Goal: Task Accomplishment & Management: Manage account settings

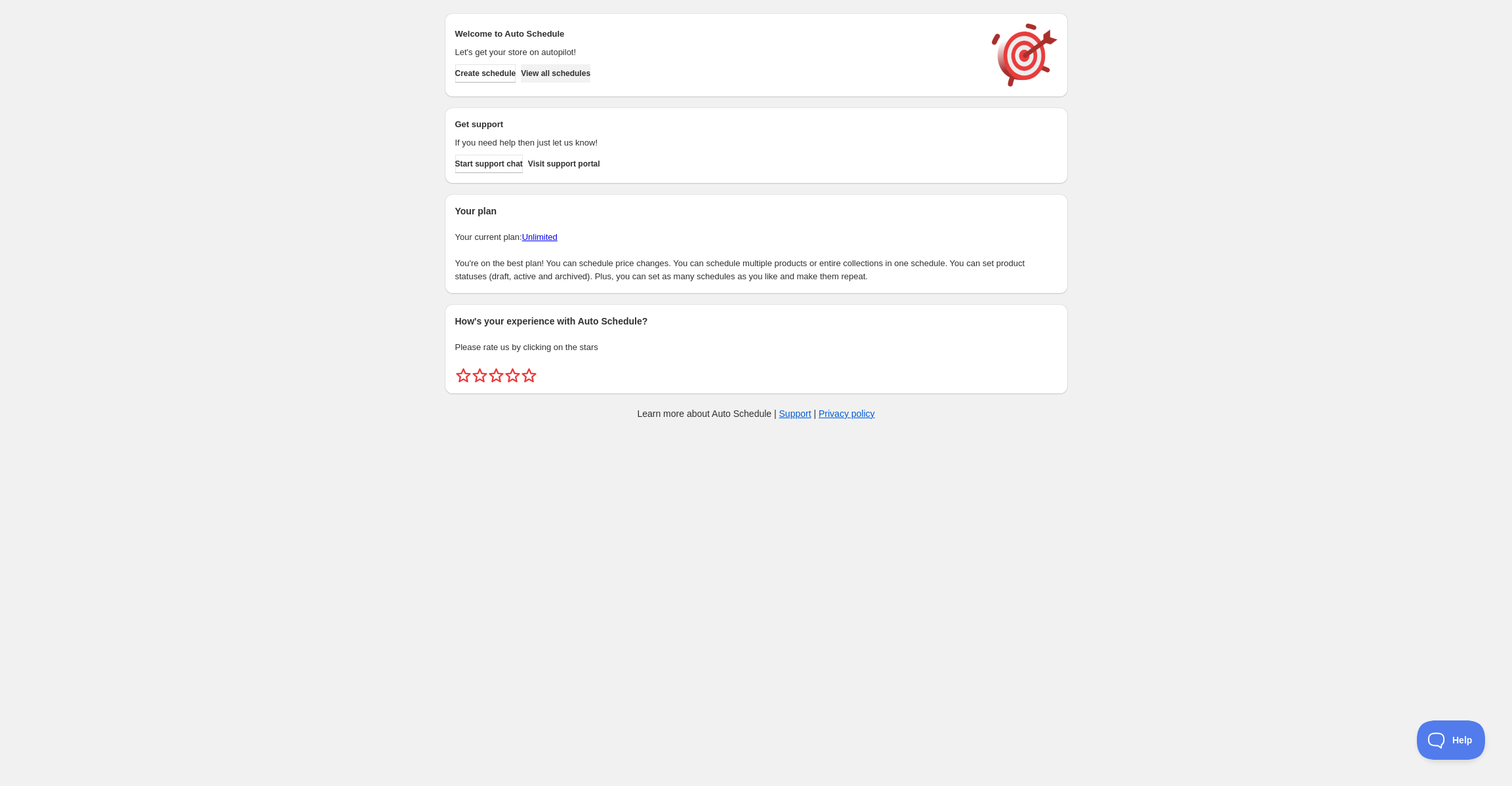
click at [562, 68] on span "View all schedules" at bounding box center [555, 73] width 70 height 11
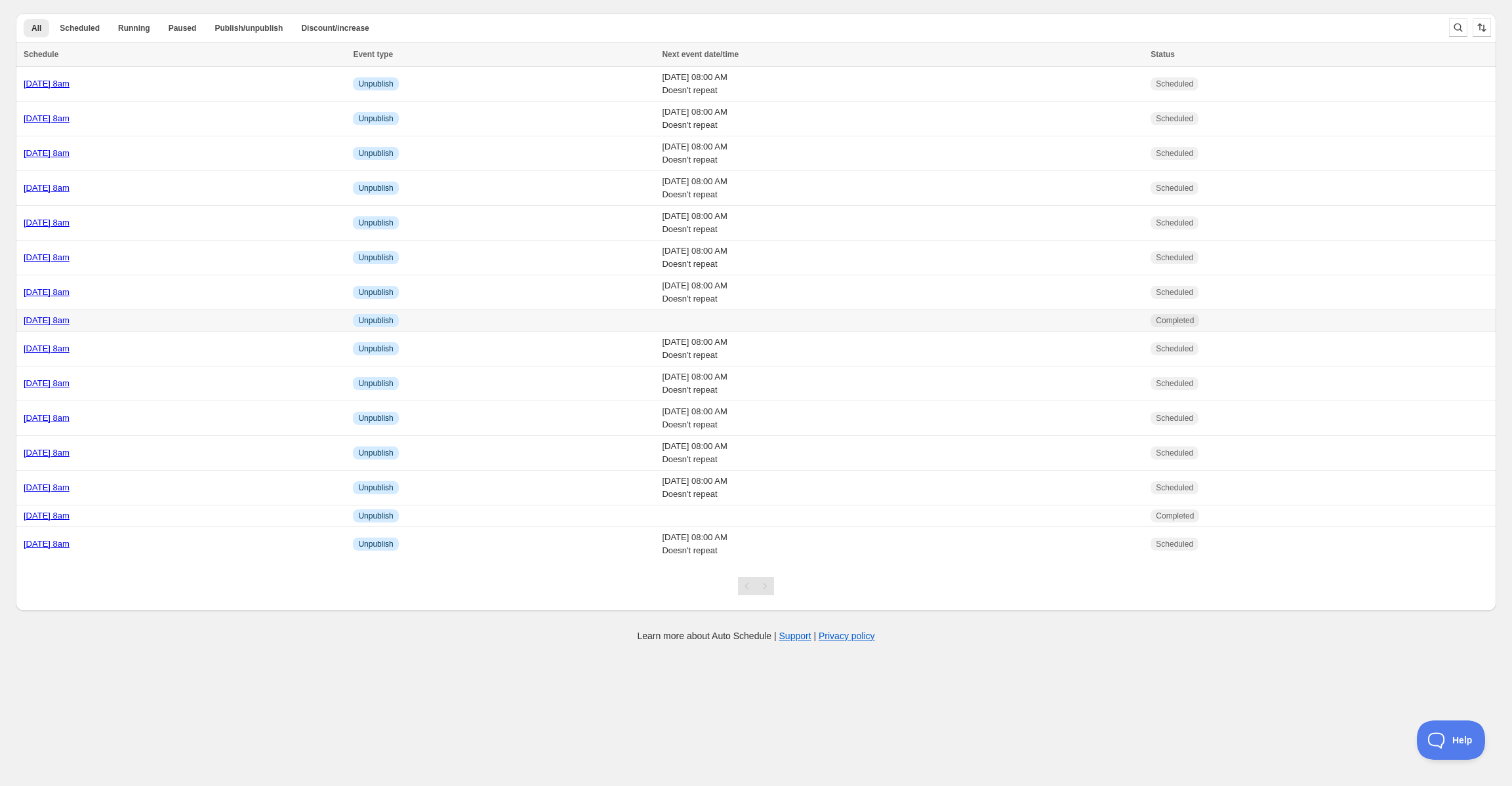
click at [70, 319] on link "[DATE] 8am" at bounding box center [46, 320] width 46 height 10
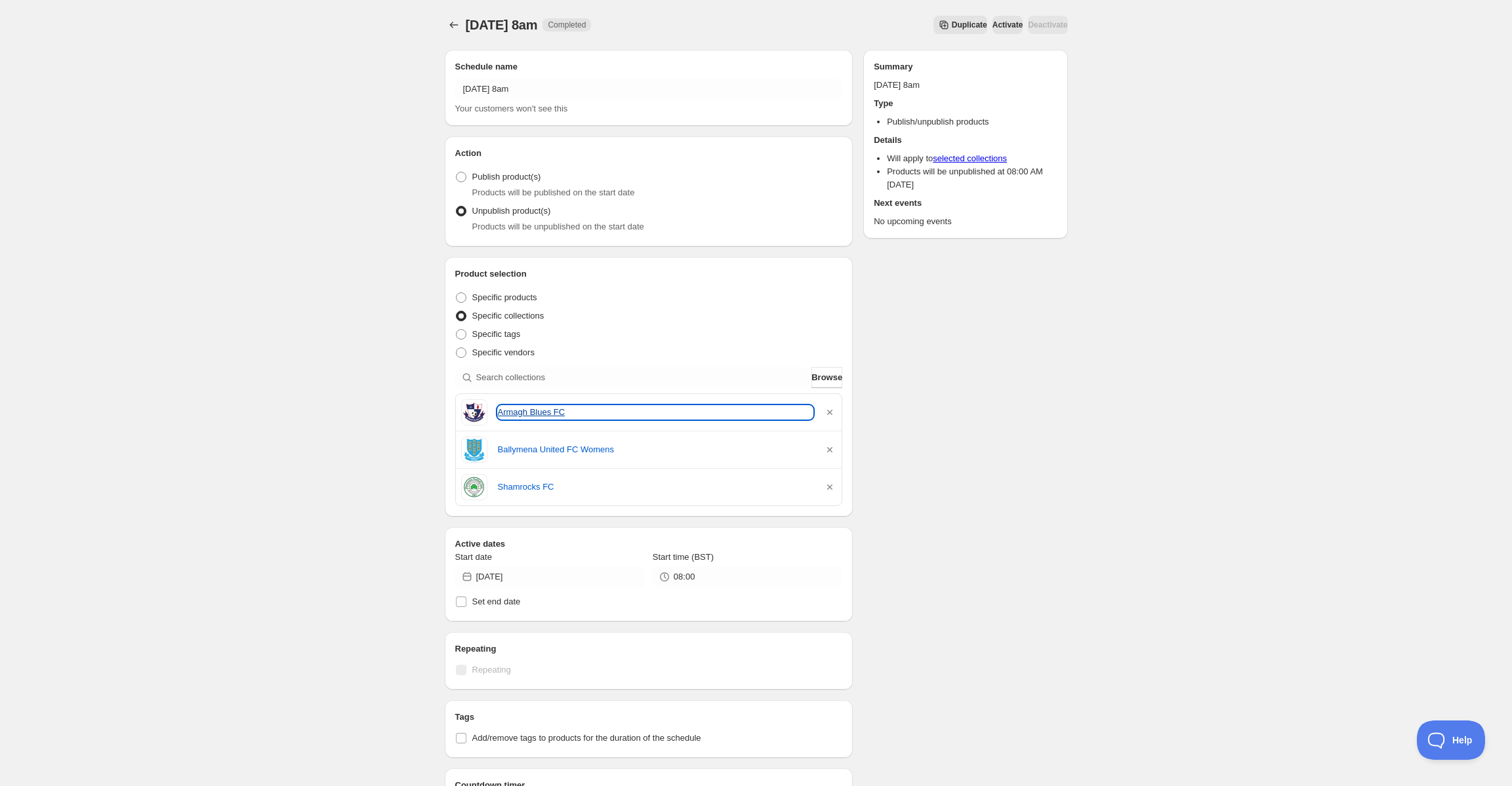
click at [554, 417] on link "Armagh Blues FC" at bounding box center [655, 412] width 316 height 13
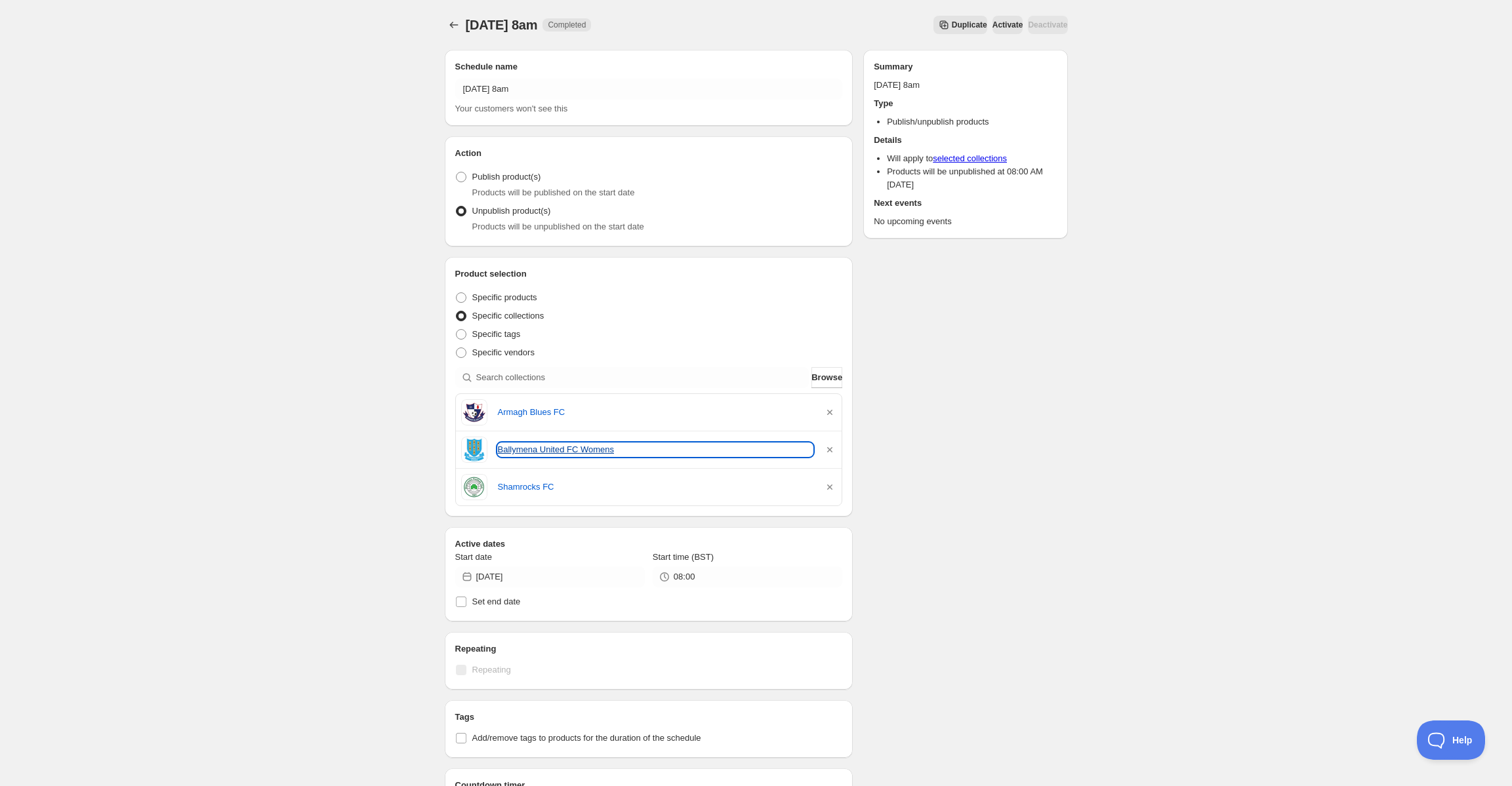
click at [540, 450] on link "Ballymena United FC Womens" at bounding box center [655, 449] width 316 height 13
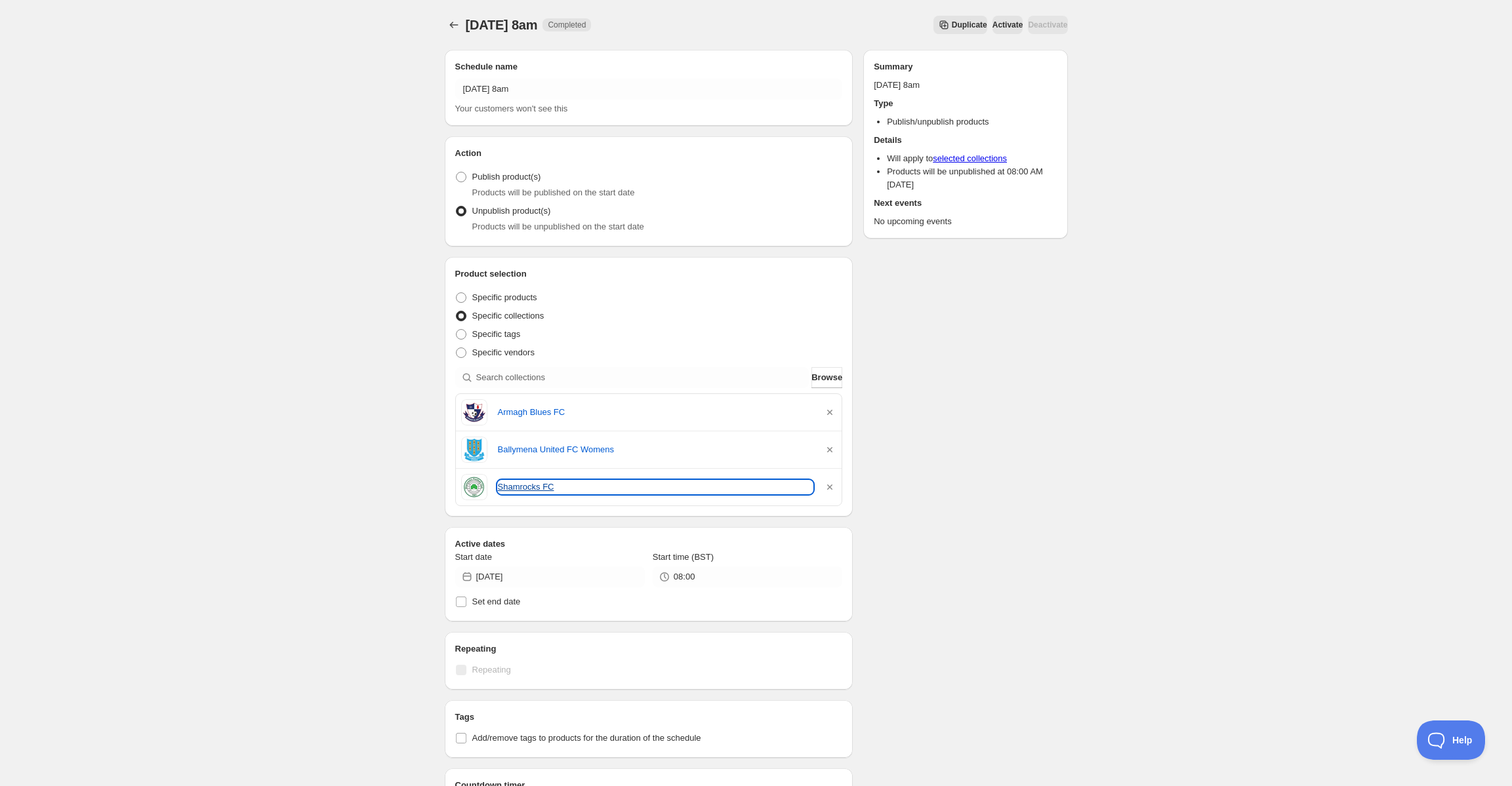
click at [536, 483] on link "Shamrocks FC" at bounding box center [655, 486] width 316 height 13
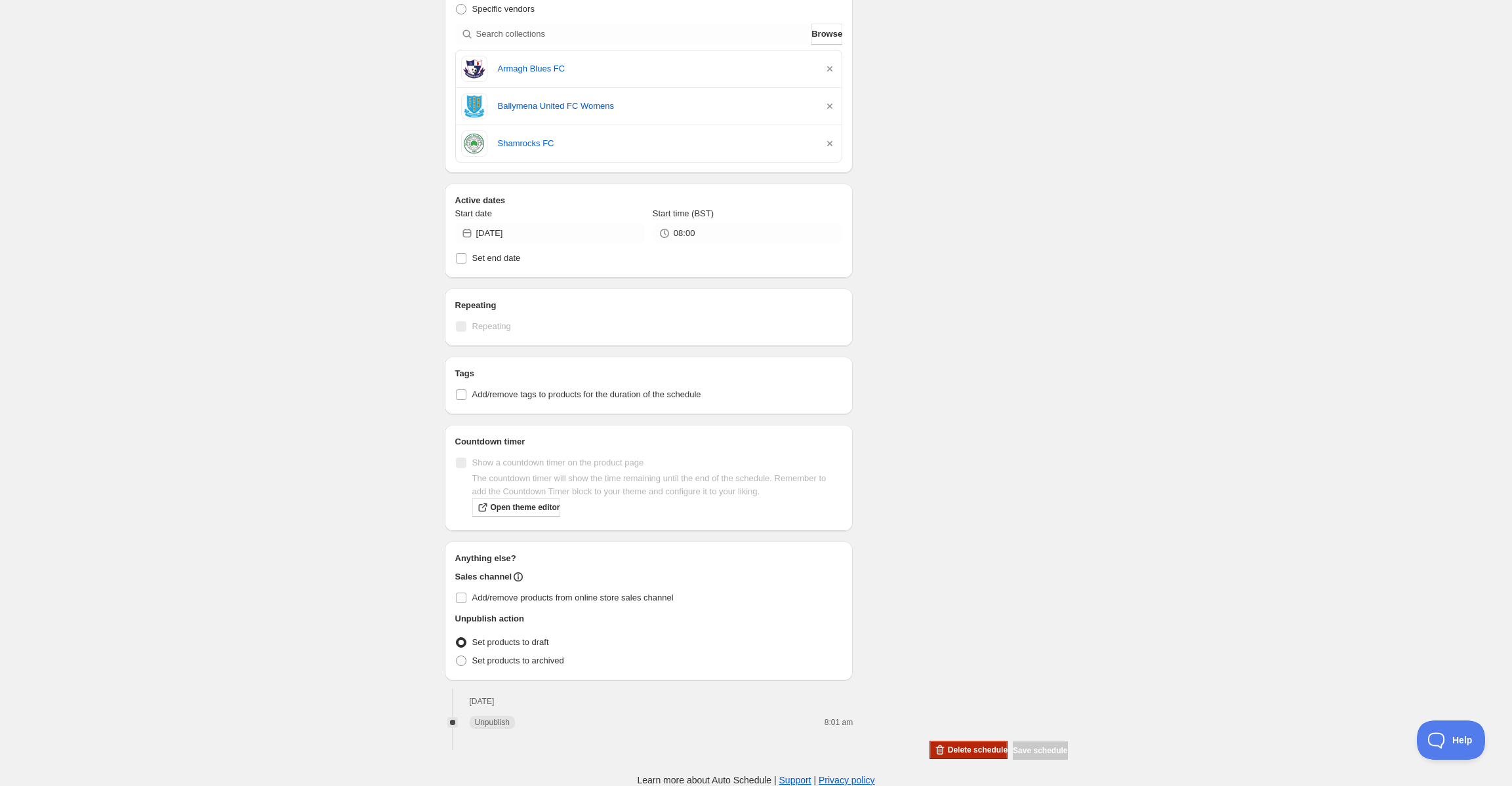
click at [938, 744] on button "Delete schedule" at bounding box center [968, 750] width 78 height 18
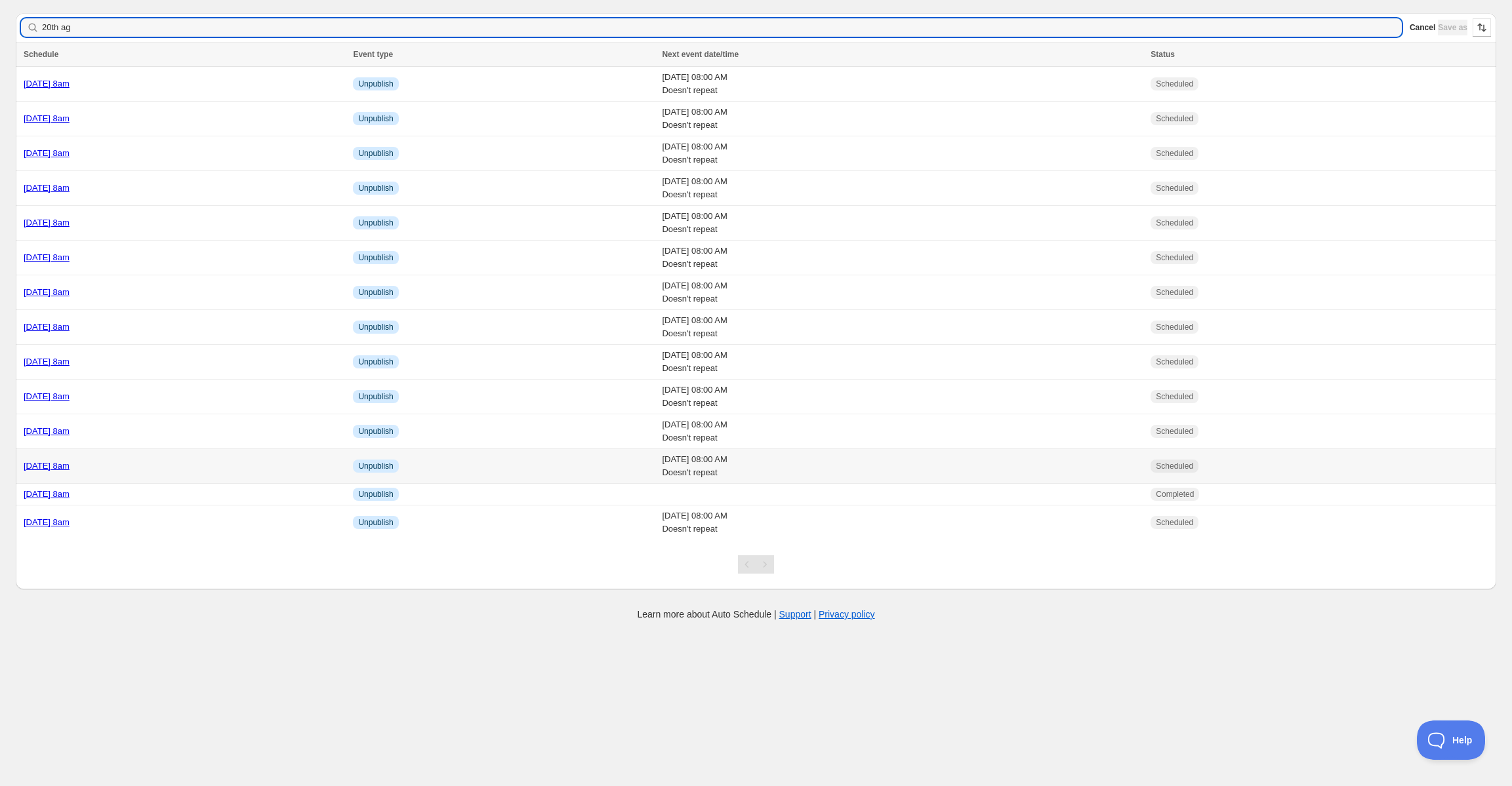
type input "20th a"
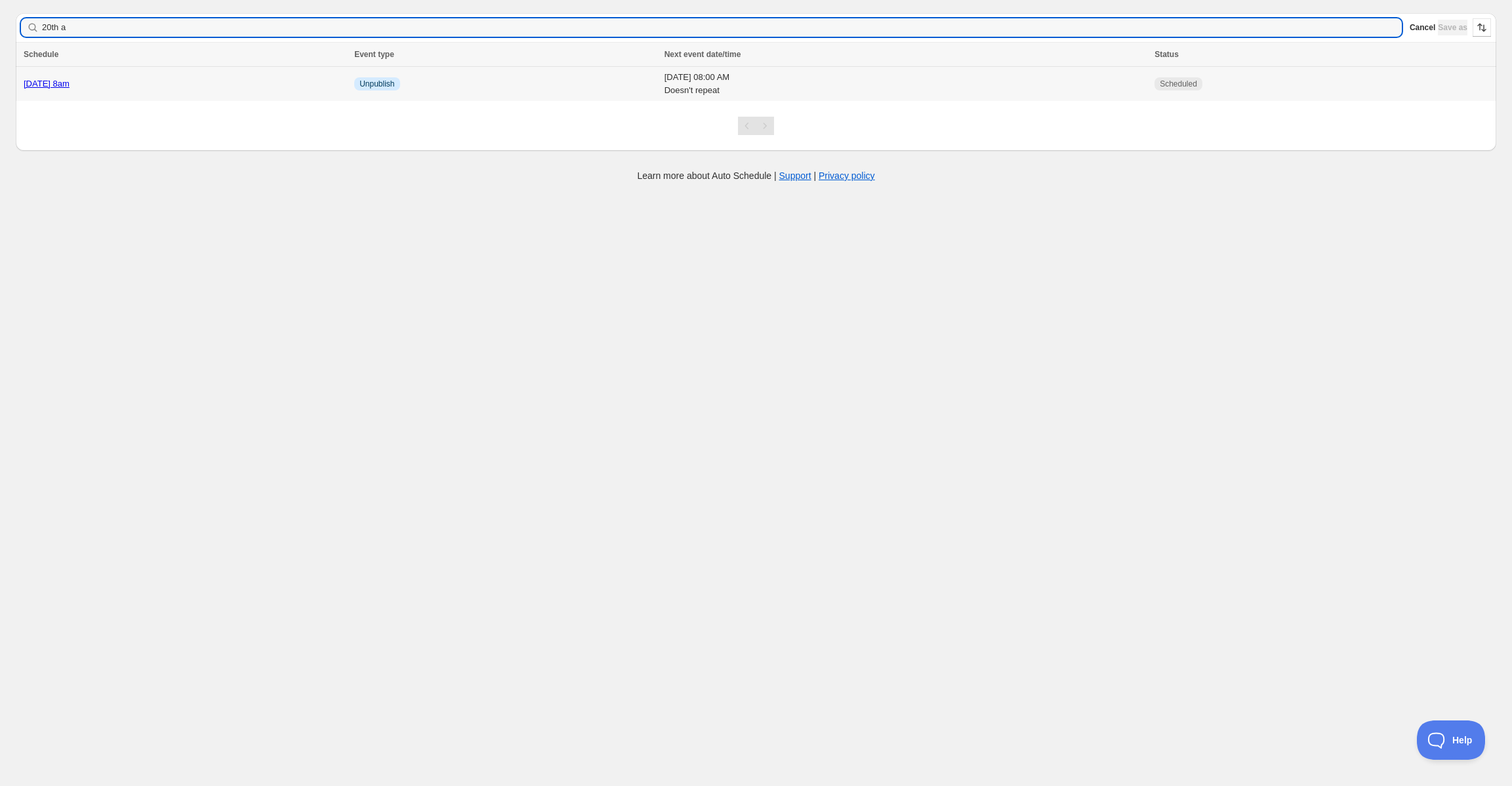
click at [123, 77] on div "[DATE] 8am" at bounding box center [185, 83] width 322 height 13
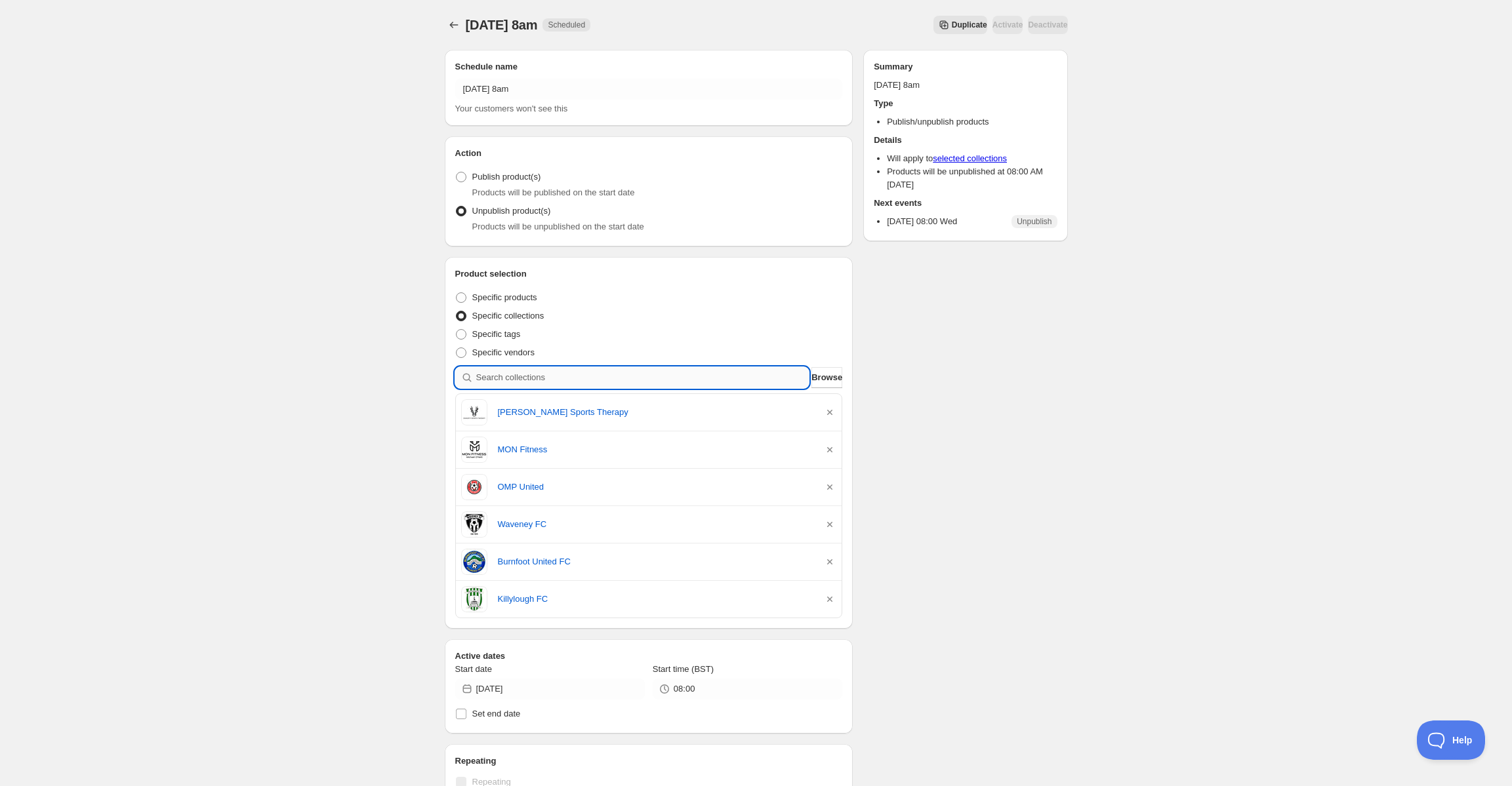
click at [583, 373] on input "search" at bounding box center [642, 377] width 333 height 21
paste input "[PERSON_NAME]"
type input "[PERSON_NAME]"
